Goal: Information Seeking & Learning: Learn about a topic

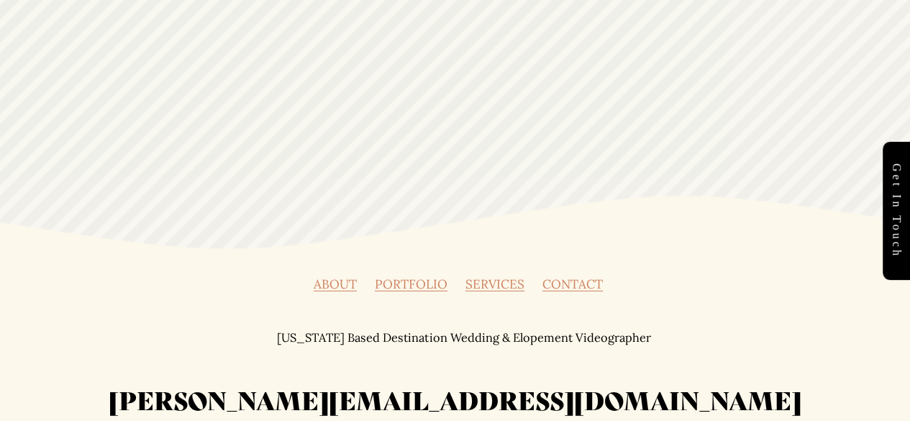
scroll to position [4757, 0]
click at [479, 278] on link "SERVICES" at bounding box center [494, 284] width 59 height 12
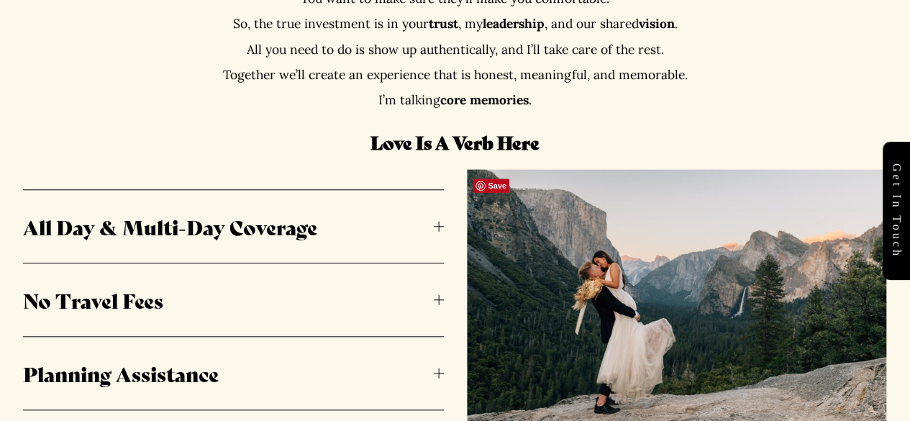
scroll to position [588, 0]
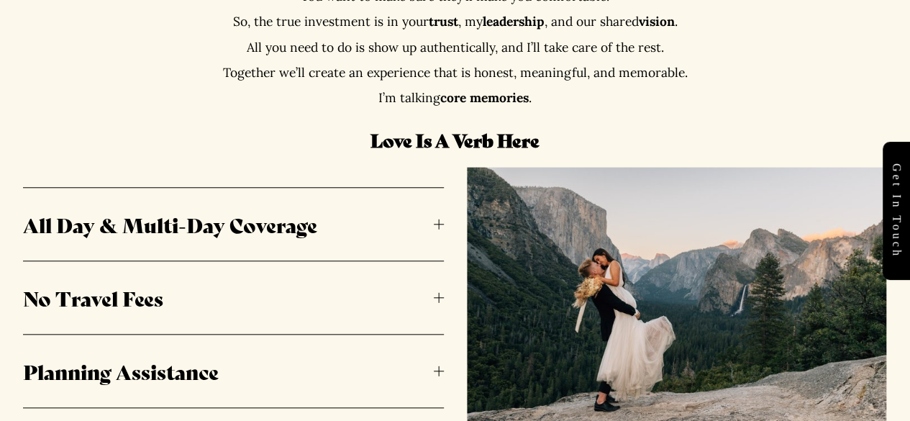
click at [389, 245] on button "All Day & Multi-Day Coverage" at bounding box center [233, 224] width 421 height 73
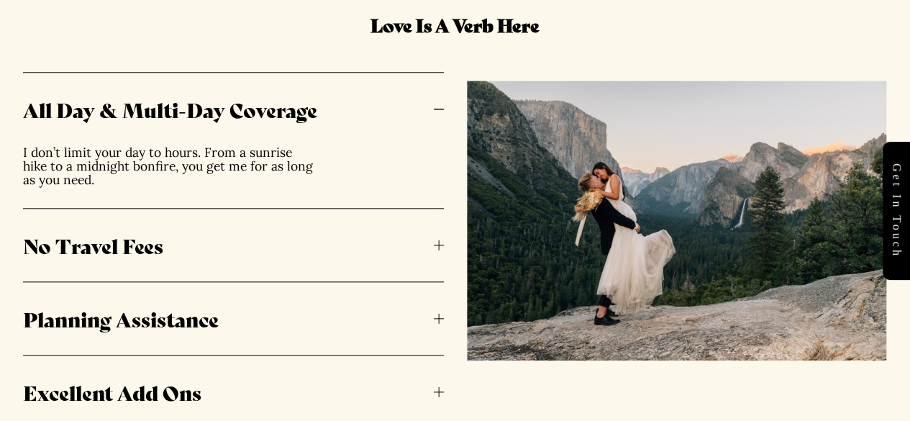
scroll to position [711, 0]
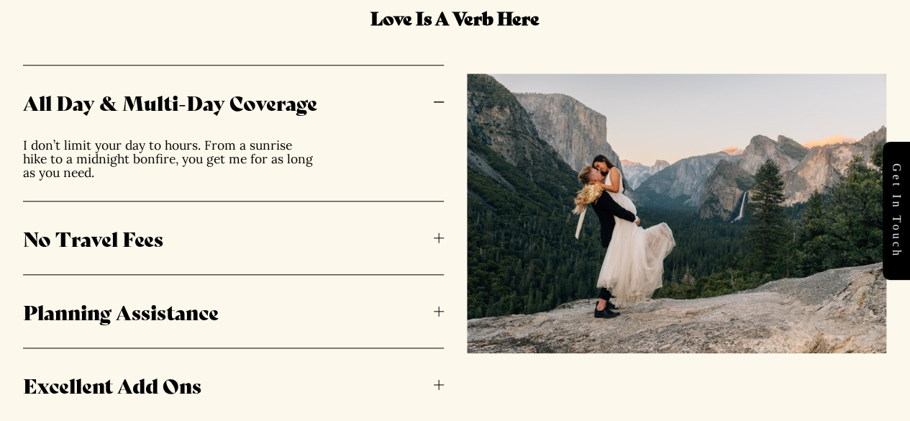
click at [345, 229] on span "No Travel Fees" at bounding box center [228, 237] width 411 height 29
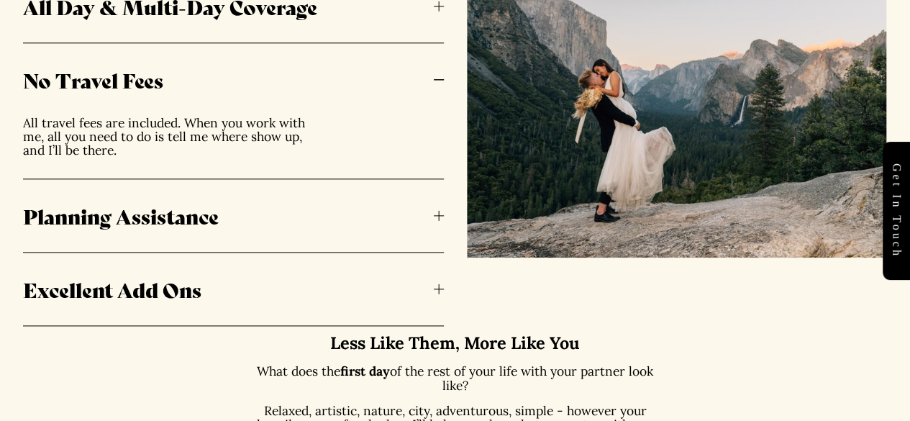
scroll to position [813, 0]
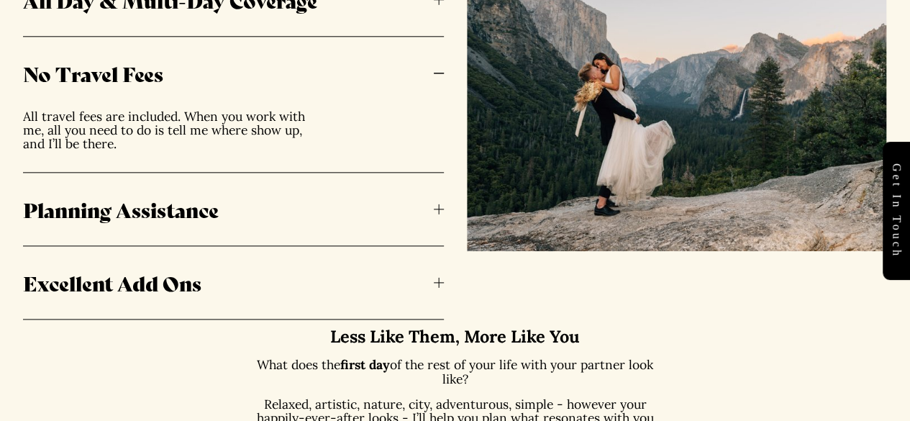
click at [306, 209] on span "Planning Assistance" at bounding box center [228, 208] width 411 height 29
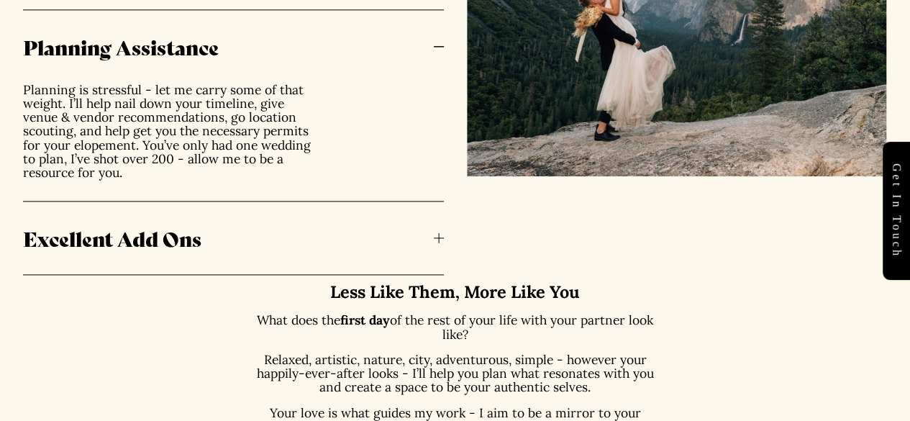
scroll to position [915, 0]
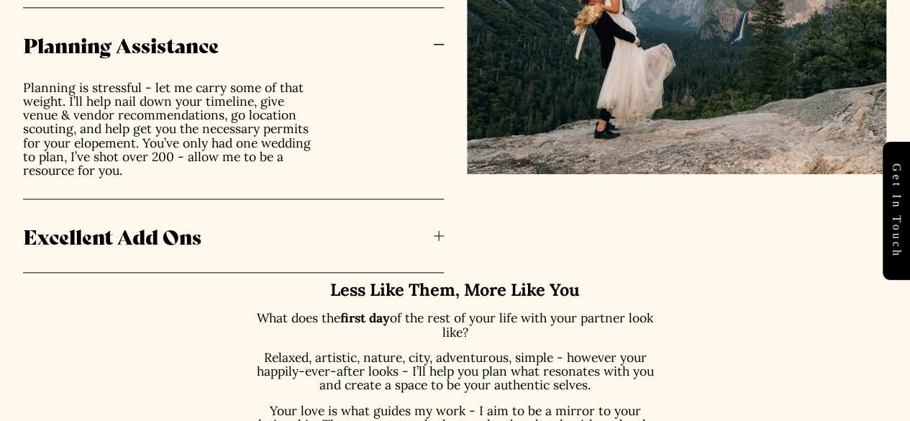
click at [219, 231] on span "Excellent Add Ons" at bounding box center [228, 235] width 411 height 29
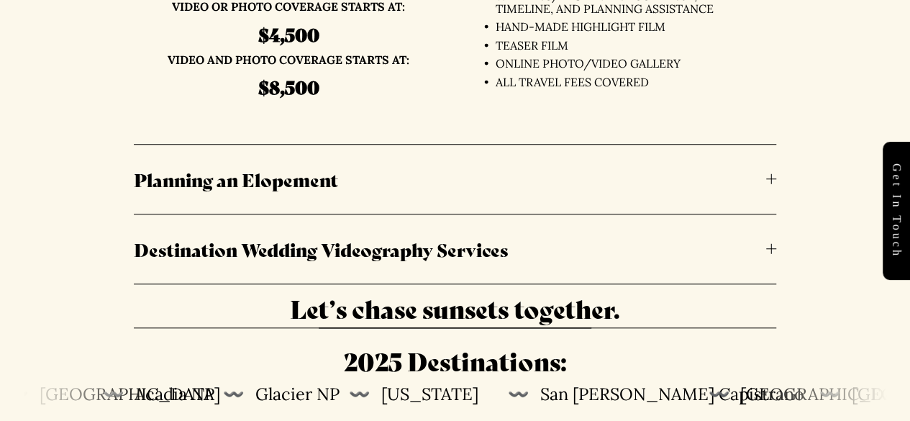
scroll to position [3262, 0]
